Goal: Information Seeking & Learning: Learn about a topic

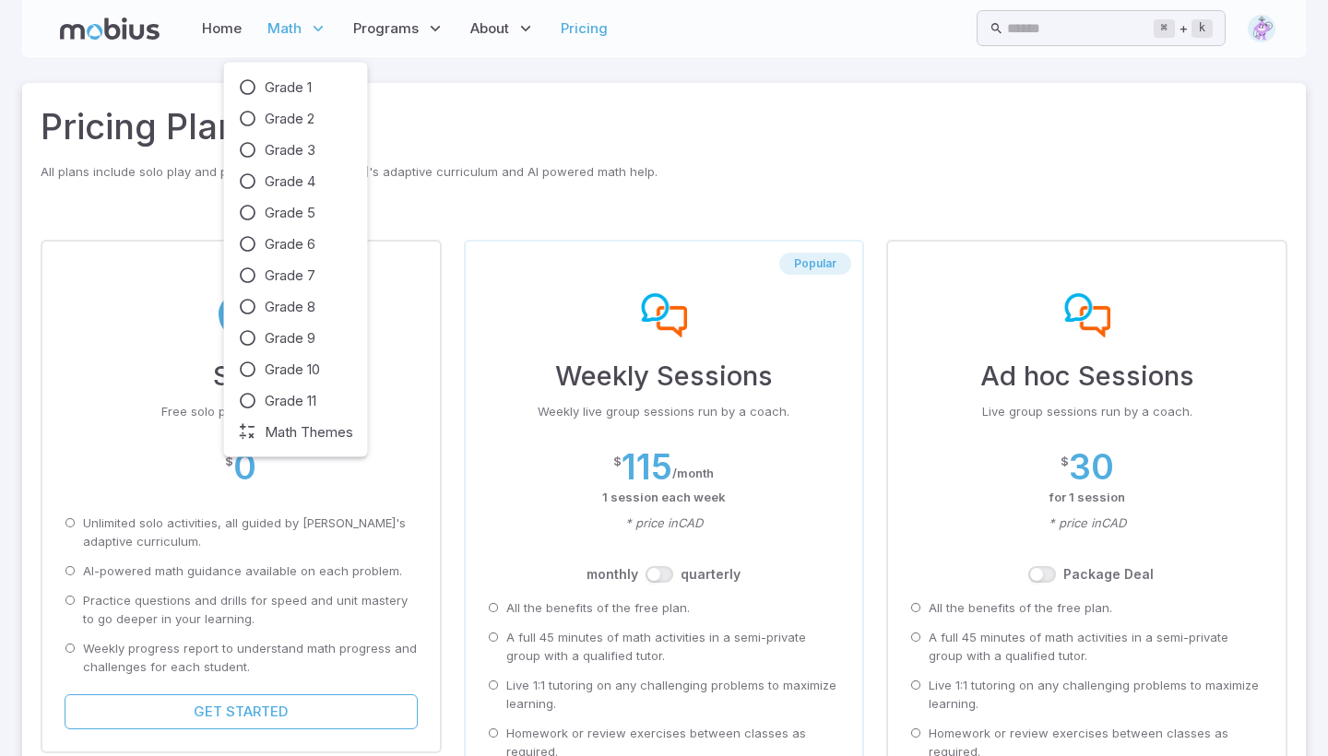
click at [318, 23] on icon at bounding box center [318, 28] width 18 height 18
click at [289, 77] on span "Grade 1" at bounding box center [288, 87] width 47 height 20
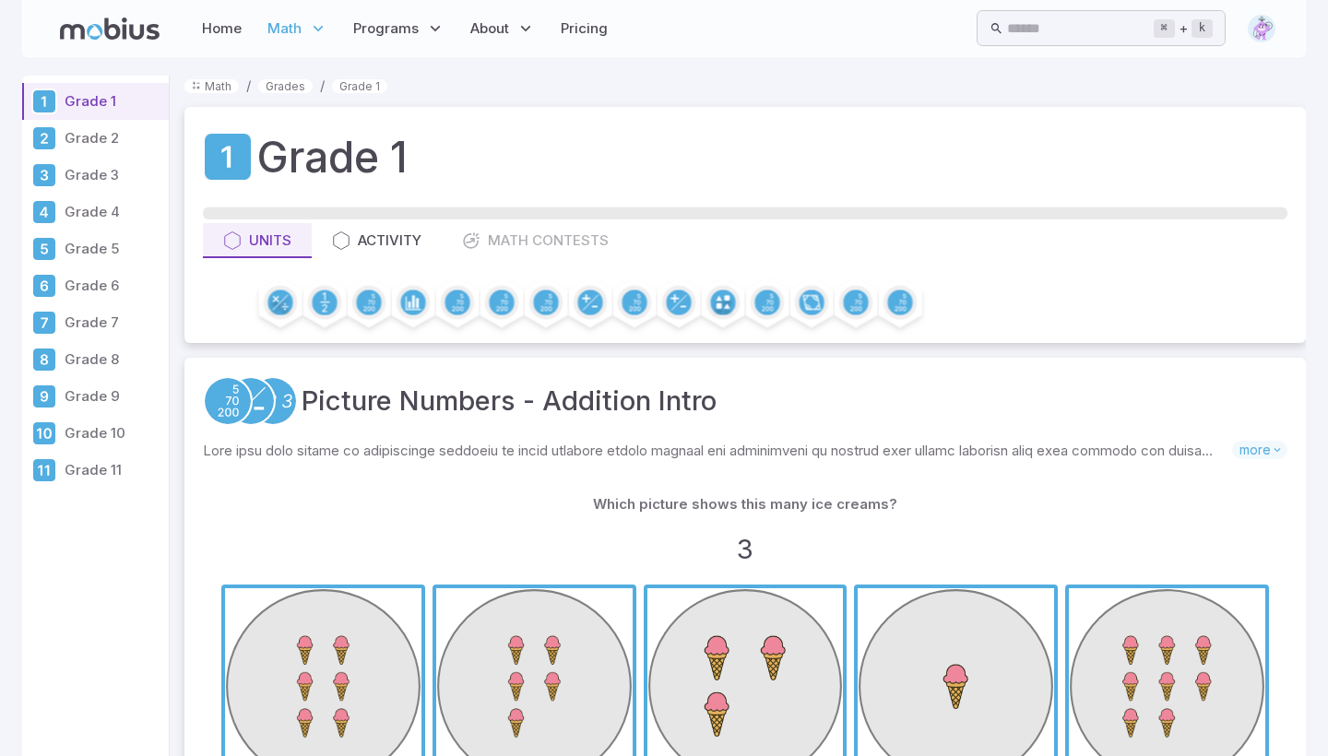
click at [1275, 31] on div "Home Math Grade 1 Grade 2 Grade 3 Grade 4 Grade 5 Grade 6 Grade 7 Grade 8 Grade…" at bounding box center [663, 28] width 1283 height 57
click at [1263, 31] on img at bounding box center [1261, 29] width 28 height 28
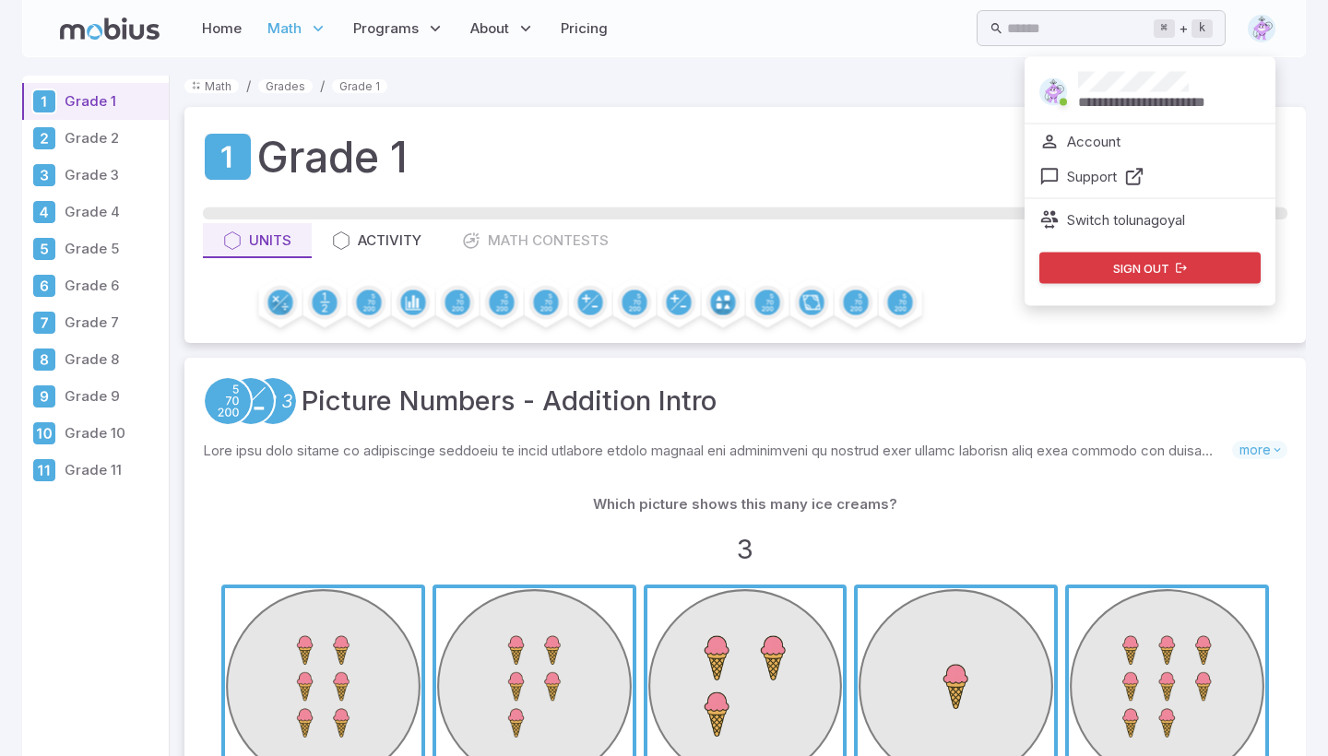
click at [1228, 89] on div "**********" at bounding box center [1169, 92] width 183 height 41
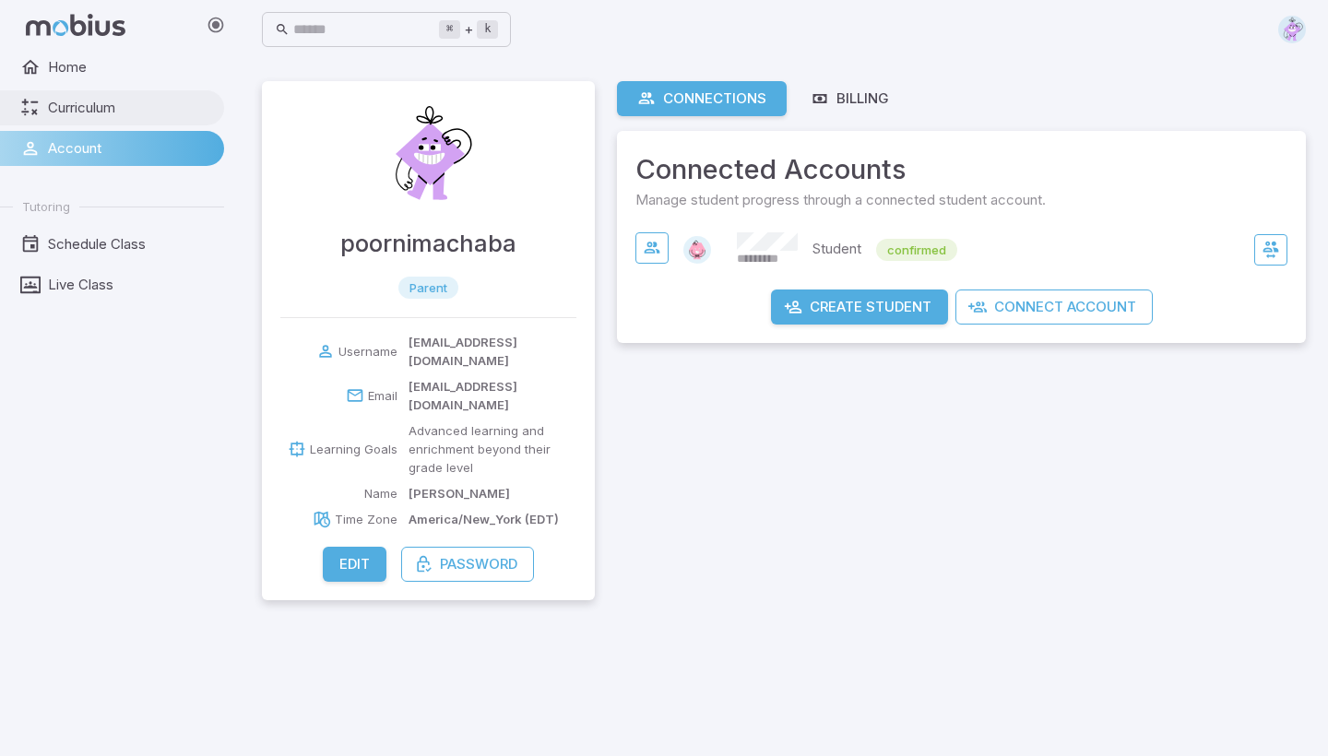
click at [92, 103] on span "Curriculum" at bounding box center [129, 108] width 163 height 20
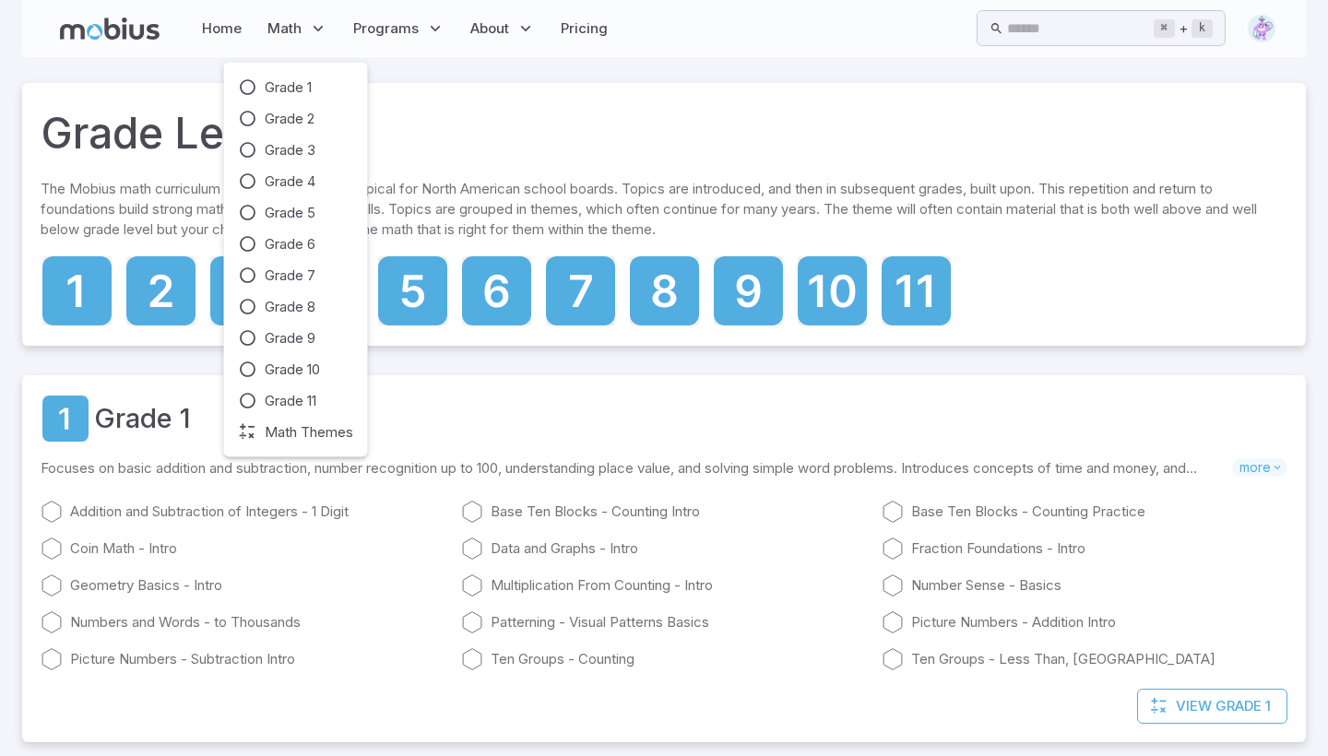
click at [286, 76] on div "Grade 1 Grade 2 Grade 3 Grade 4 Grade 5 Grade 6 Grade 7 Grade 8 Grade 9 Grade 1…" at bounding box center [296, 260] width 144 height 395
click at [286, 89] on span "Grade 1" at bounding box center [288, 87] width 47 height 20
